Goal: Check status: Check status

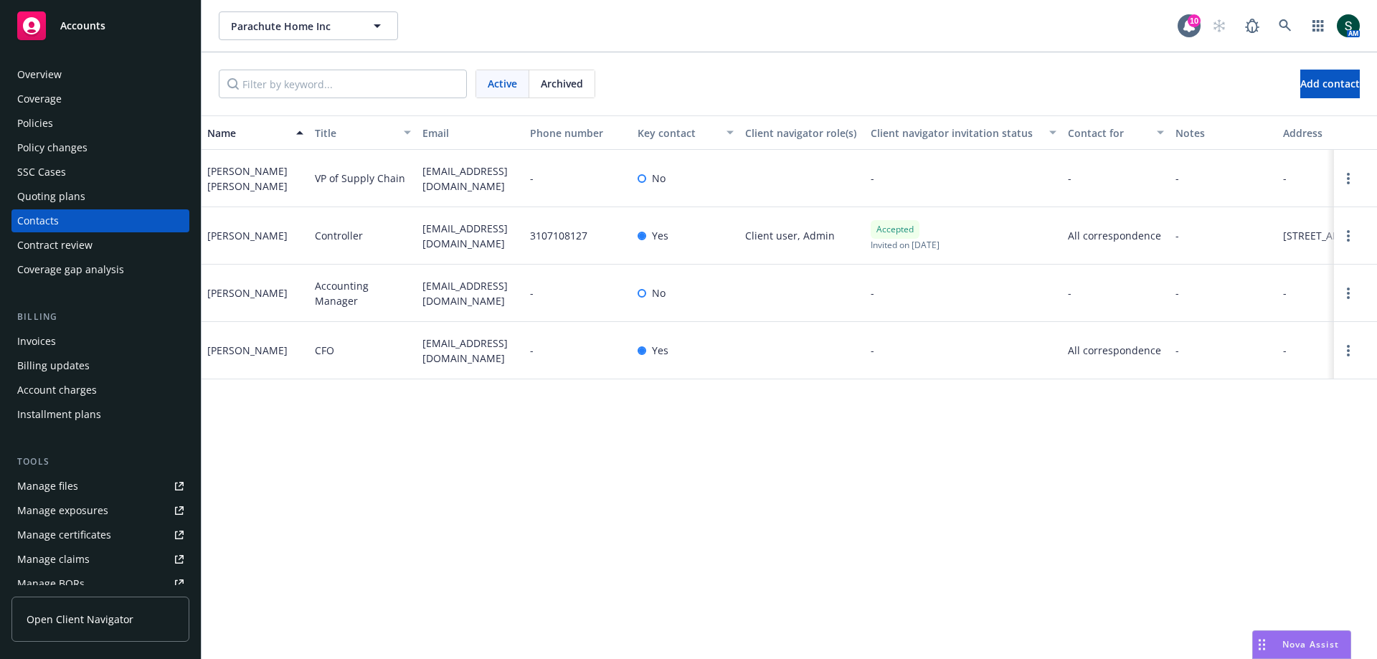
click at [105, 22] on div "Accounts" at bounding box center [100, 25] width 166 height 29
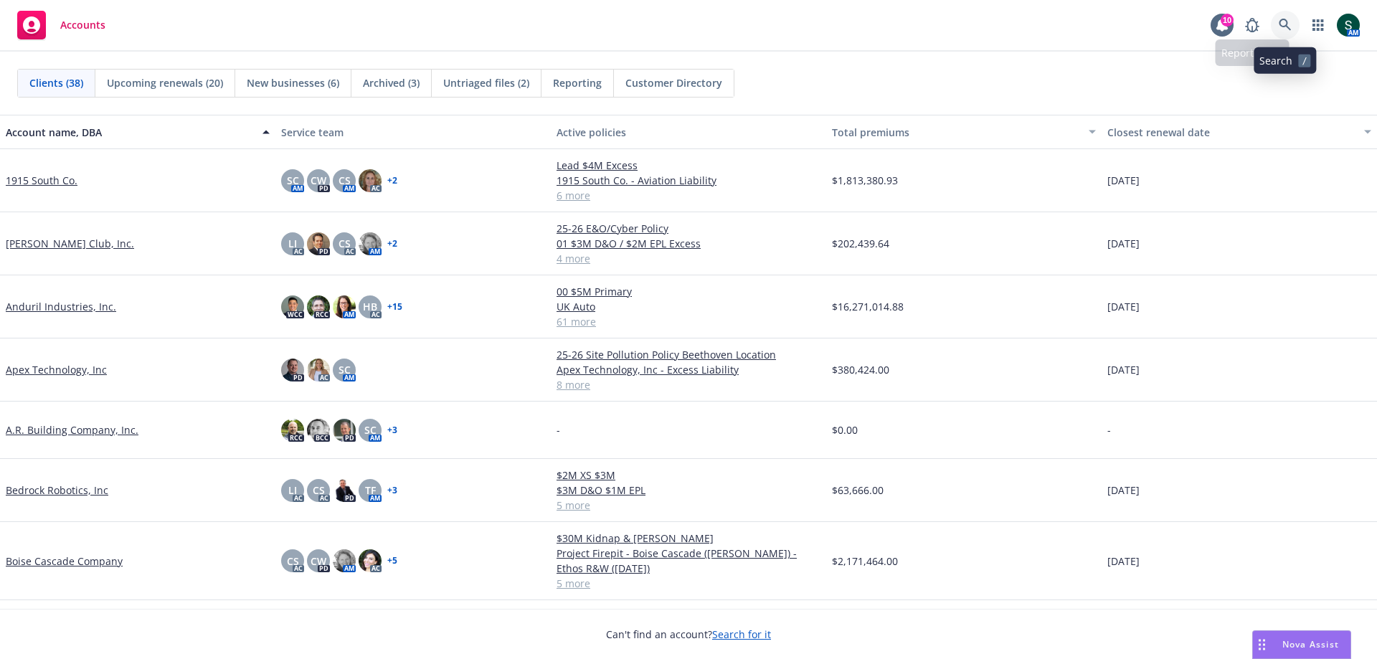
click at [1276, 17] on link at bounding box center [1285, 25] width 29 height 29
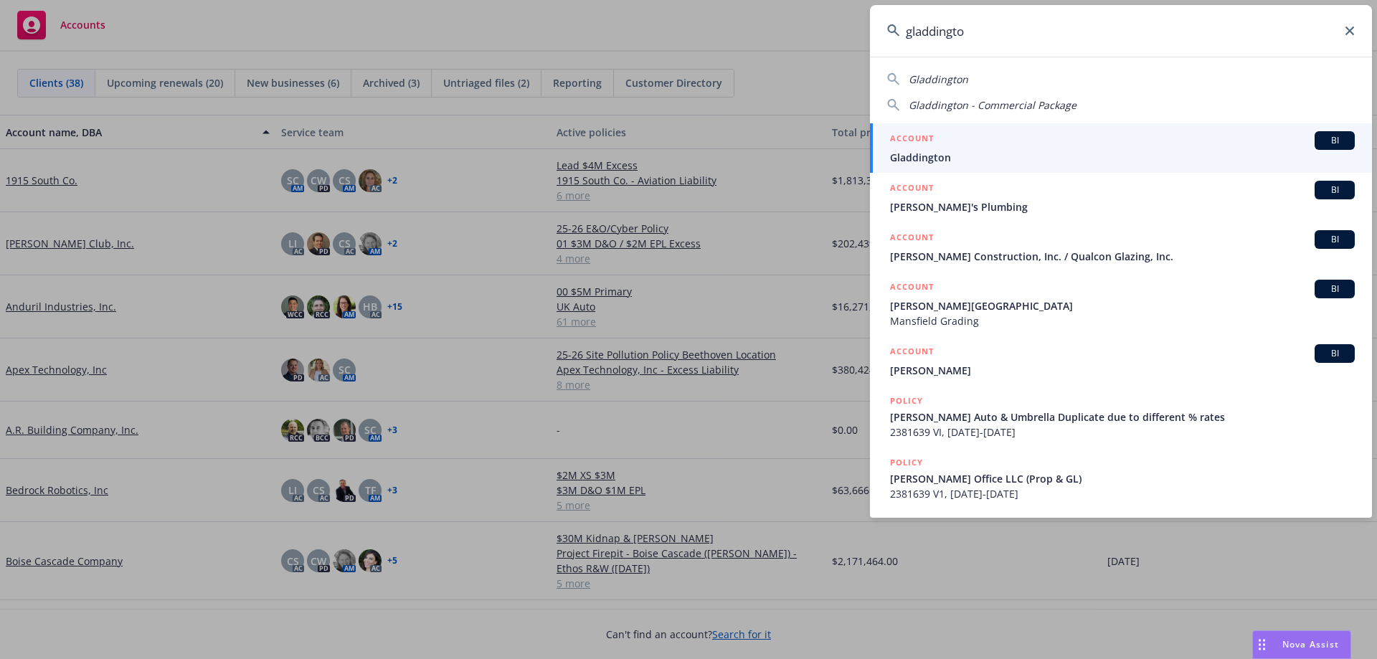
type input "gladdington"
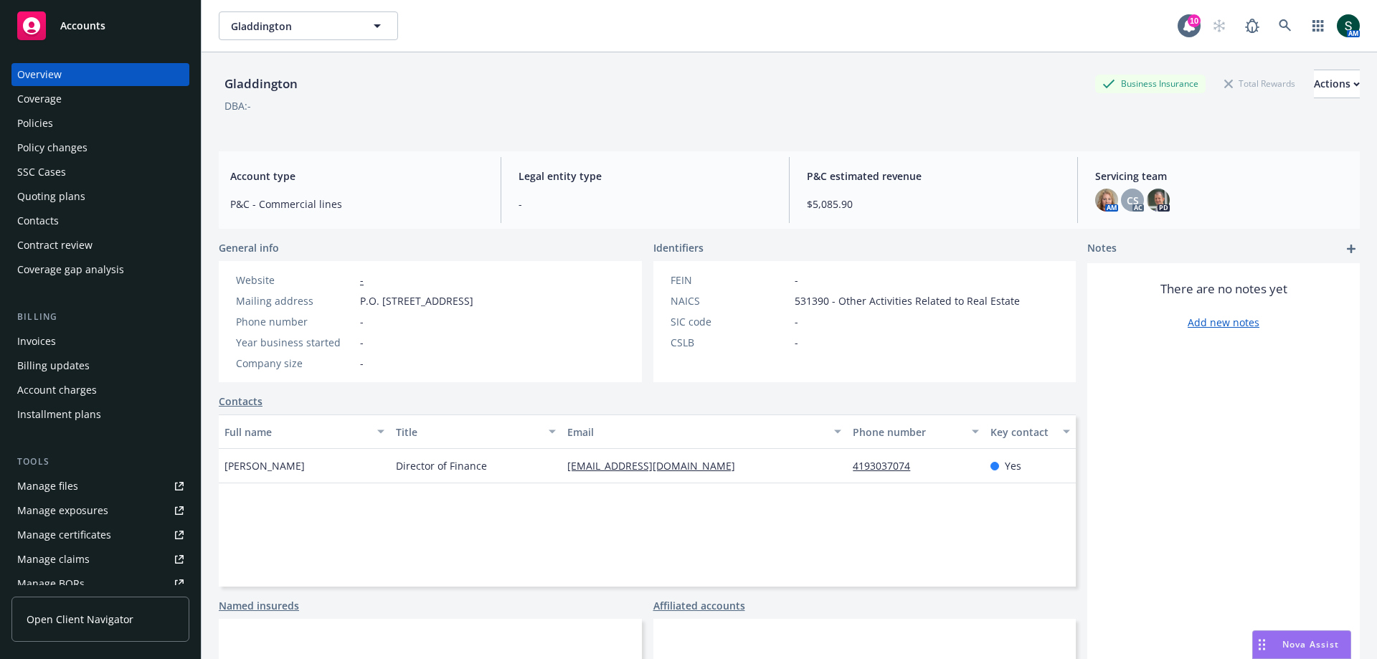
click at [41, 125] on div "Policies" at bounding box center [35, 123] width 36 height 23
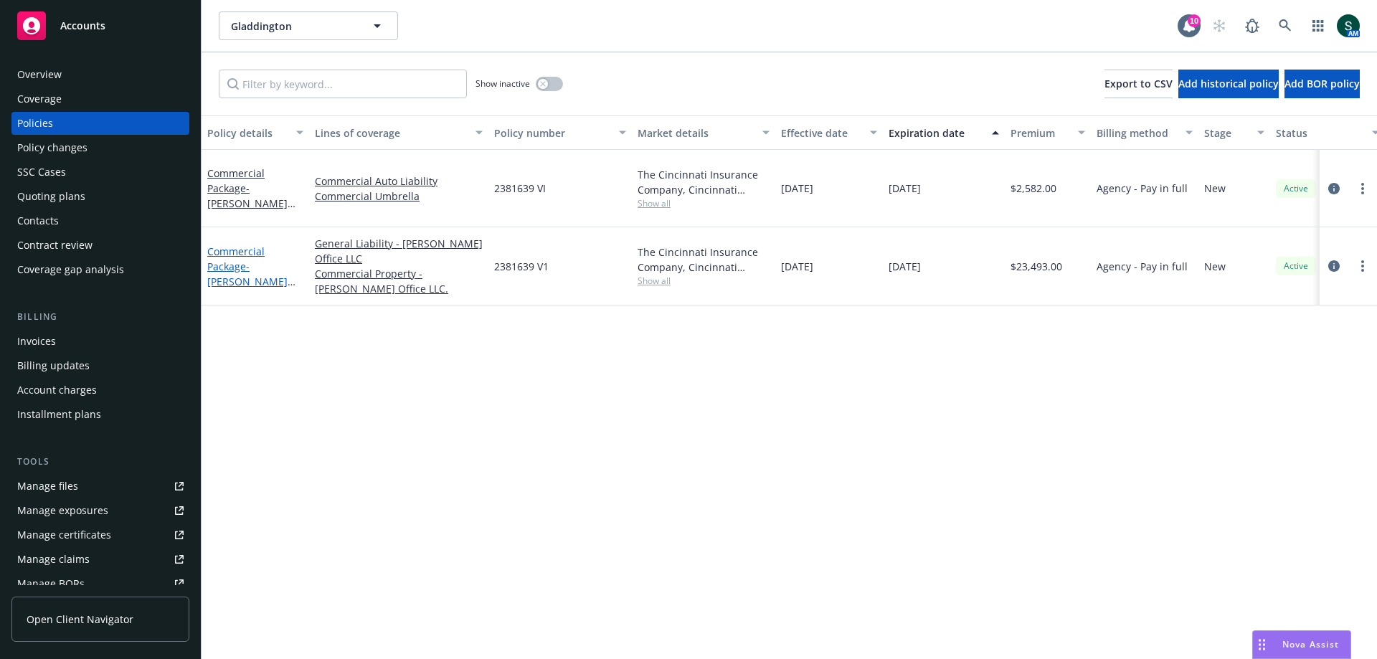
click at [207, 265] on span "- Goodale Office LLC (Prop & GL)" at bounding box center [251, 289] width 88 height 59
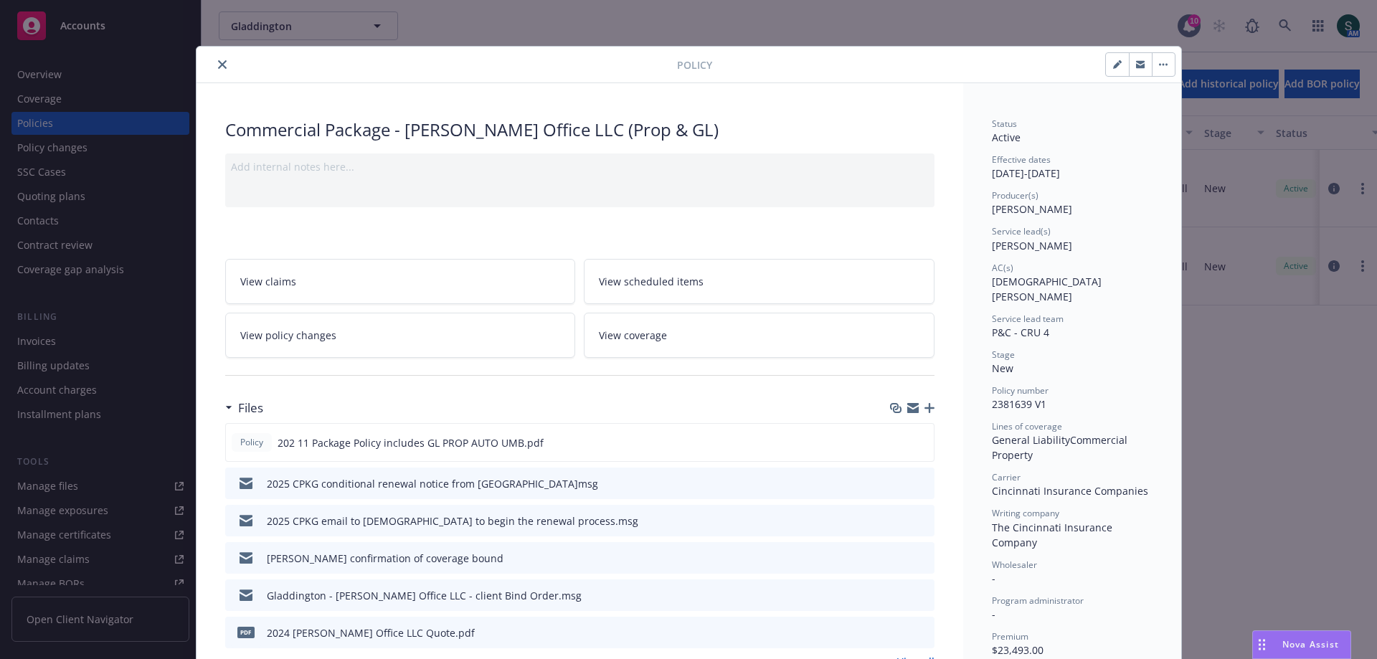
click at [917, 523] on icon "preview file" at bounding box center [920, 520] width 13 height 10
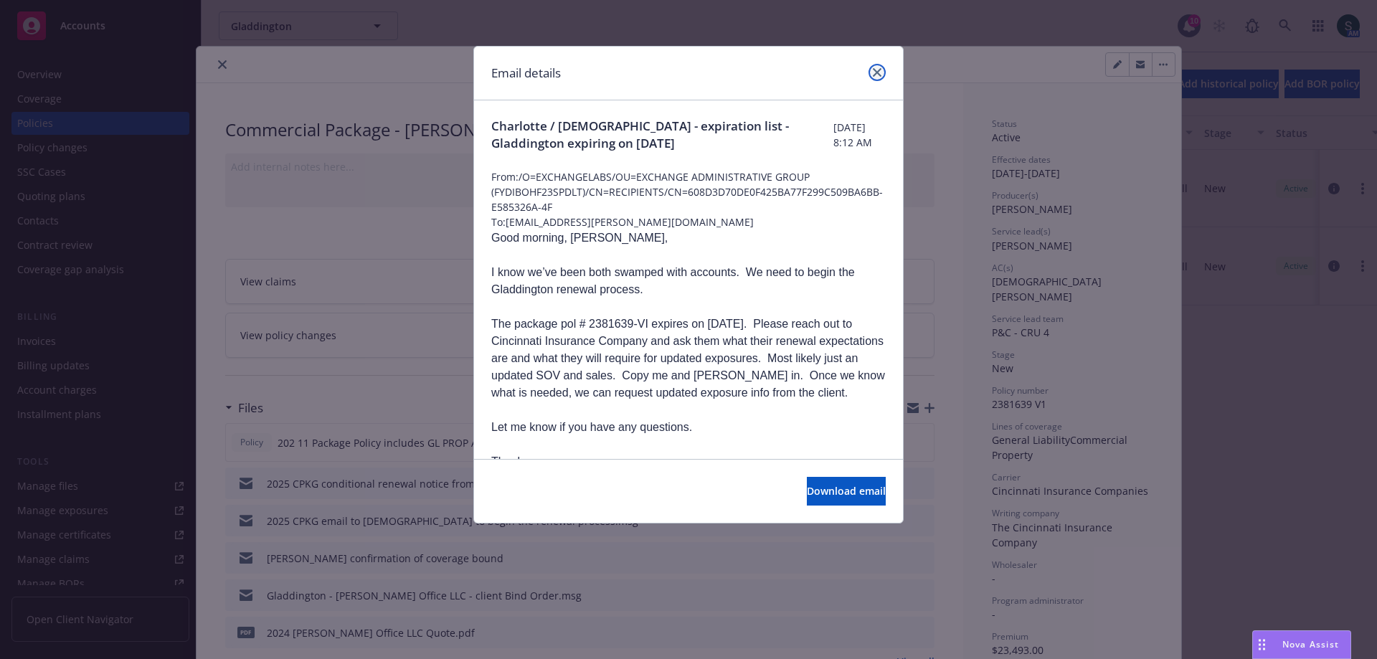
click at [881, 71] on link "close" at bounding box center [876, 72] width 17 height 17
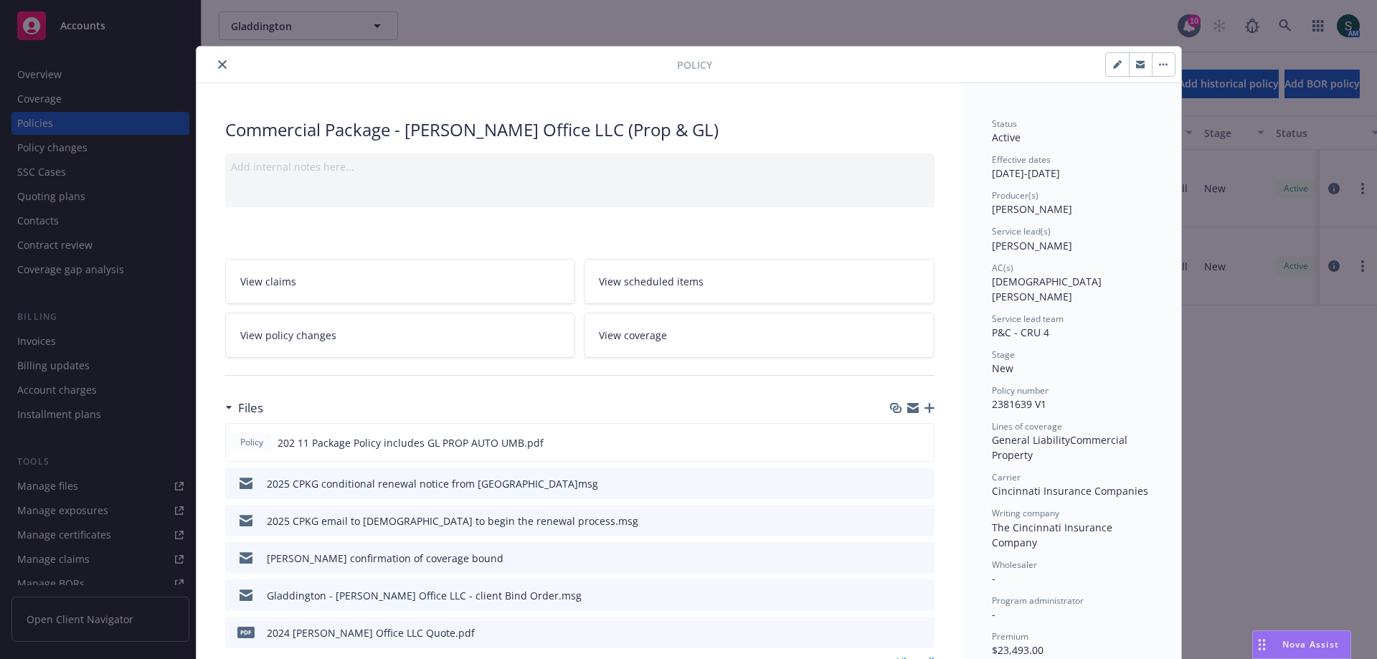
click at [218, 66] on icon "close" at bounding box center [222, 64] width 9 height 9
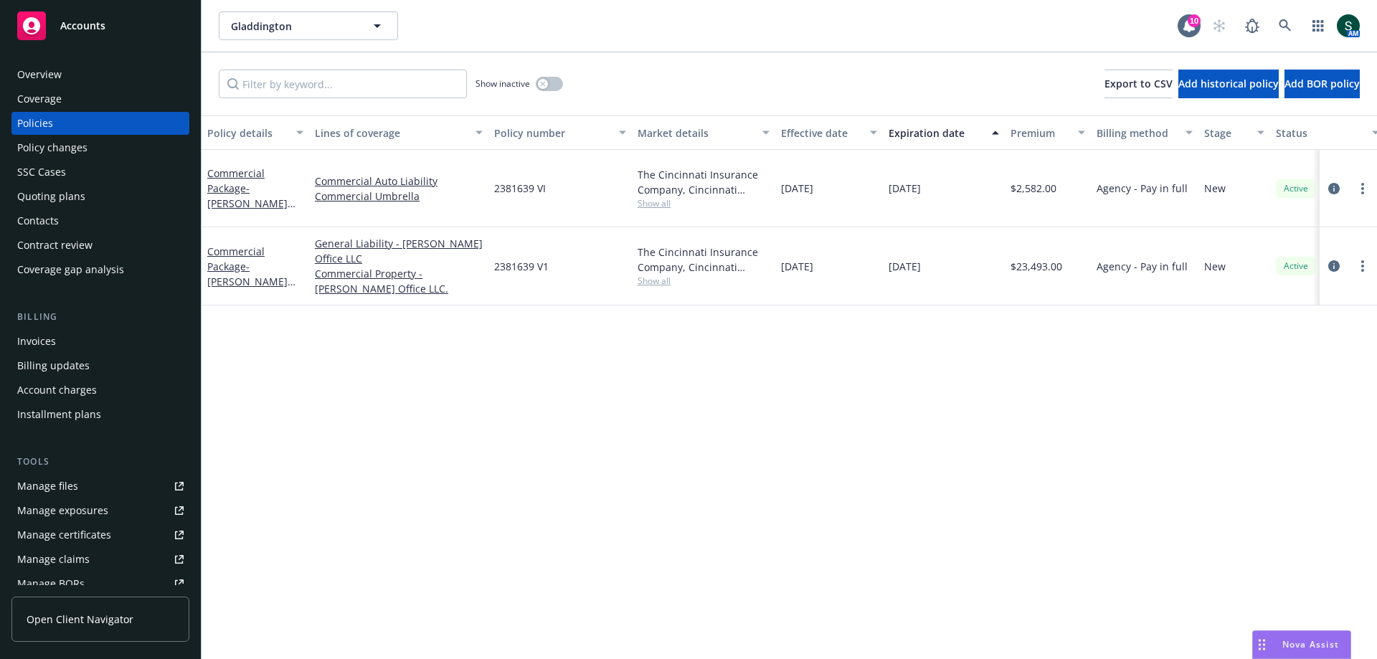
click at [38, 195] on div "Quoting plans" at bounding box center [51, 196] width 68 height 23
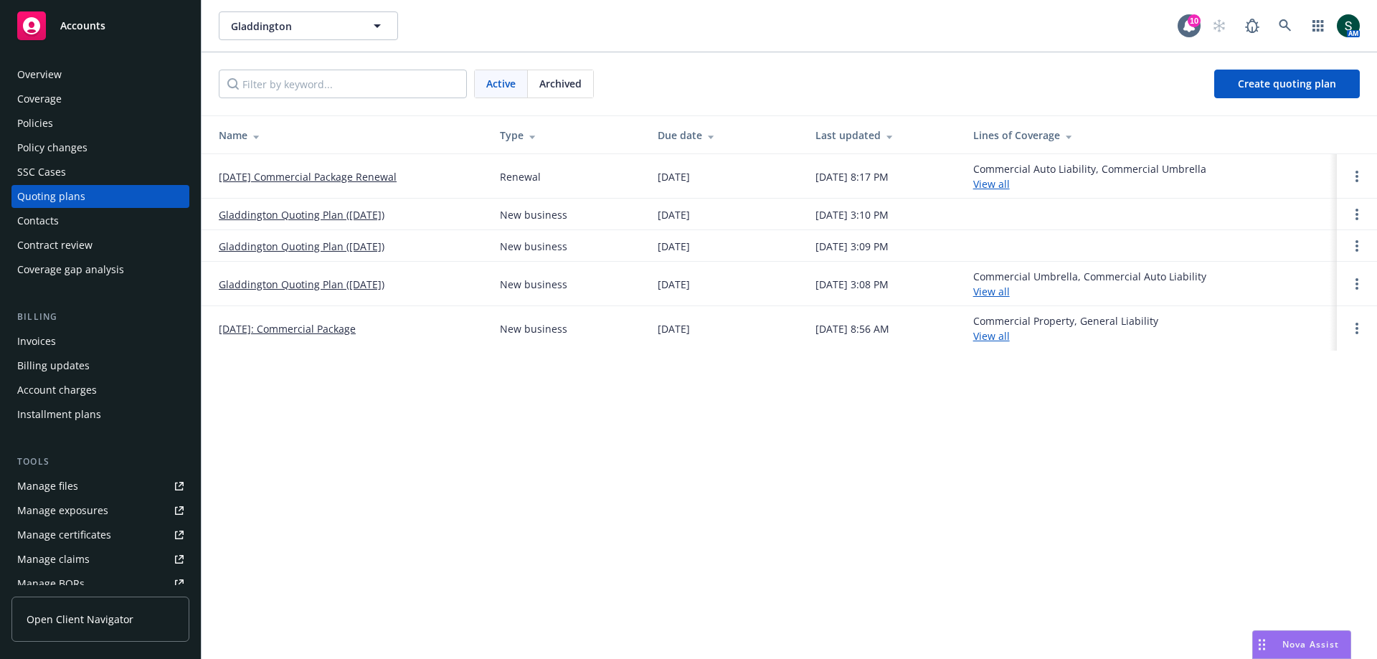
click at [300, 176] on link "[DATE] Commercial Package Renewal" at bounding box center [308, 176] width 178 height 15
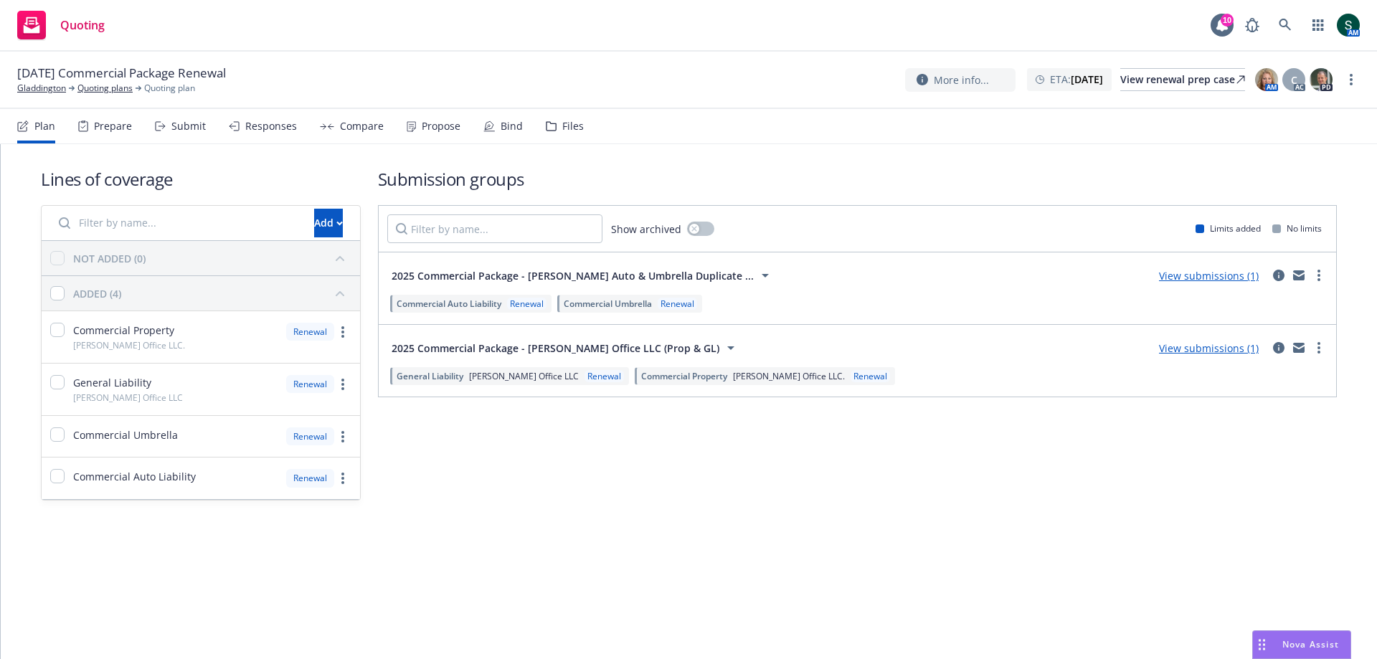
click at [1200, 280] on link "View submissions (1)" at bounding box center [1209, 276] width 100 height 14
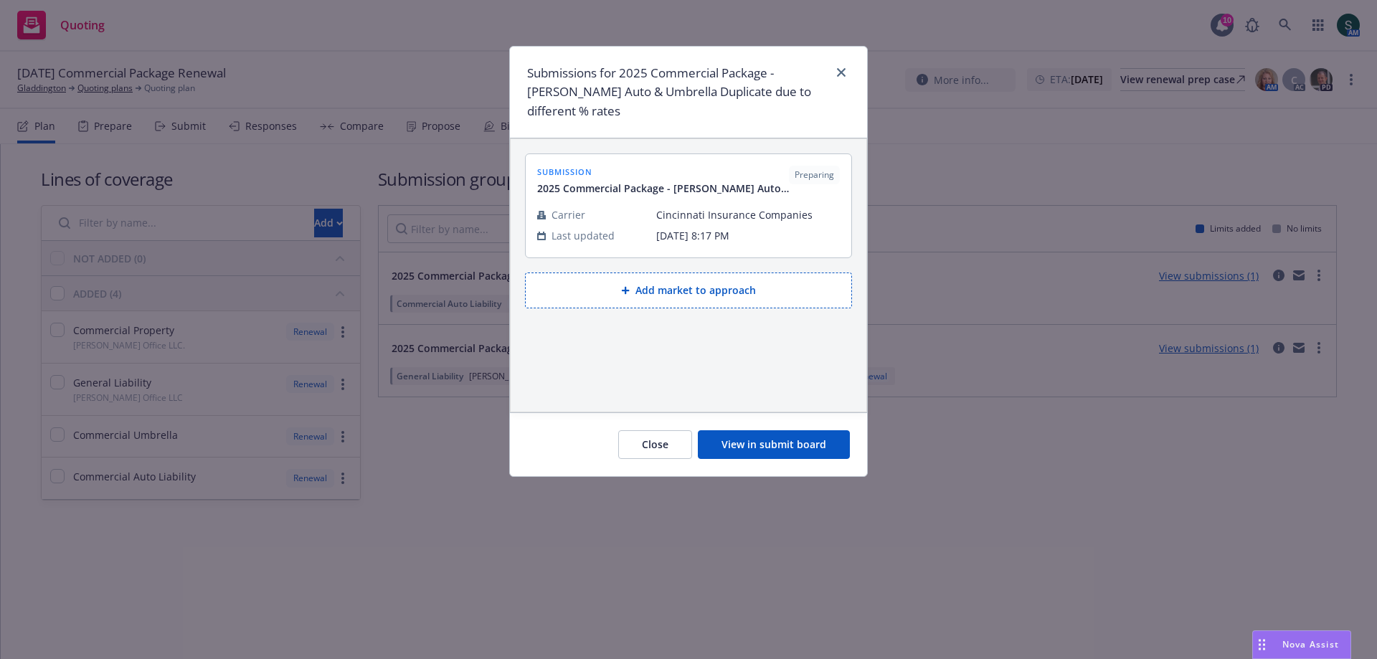
click at [774, 449] on button "View in submit board" at bounding box center [774, 444] width 152 height 29
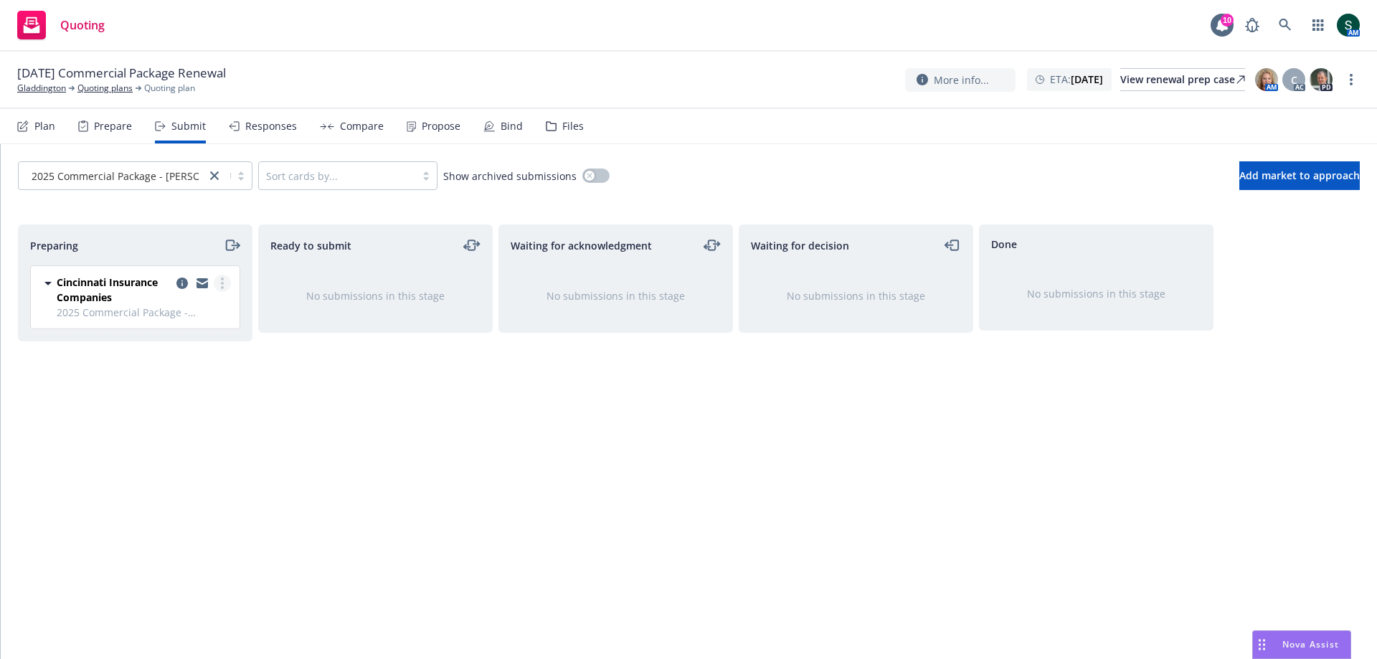
click at [219, 283] on link "more" at bounding box center [222, 283] width 17 height 17
click at [179, 283] on icon "copy logging email" at bounding box center [181, 282] width 11 height 11
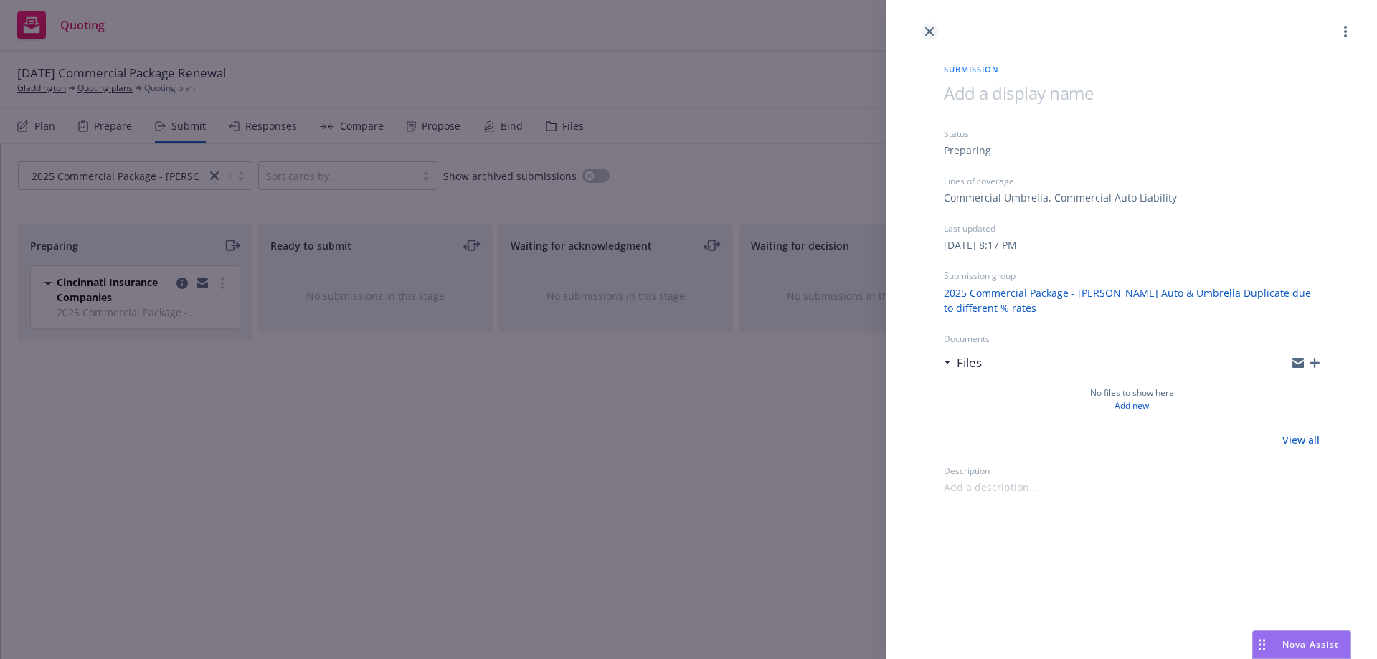
click at [927, 32] on icon "close" at bounding box center [929, 31] width 9 height 9
